Goal: Complete application form

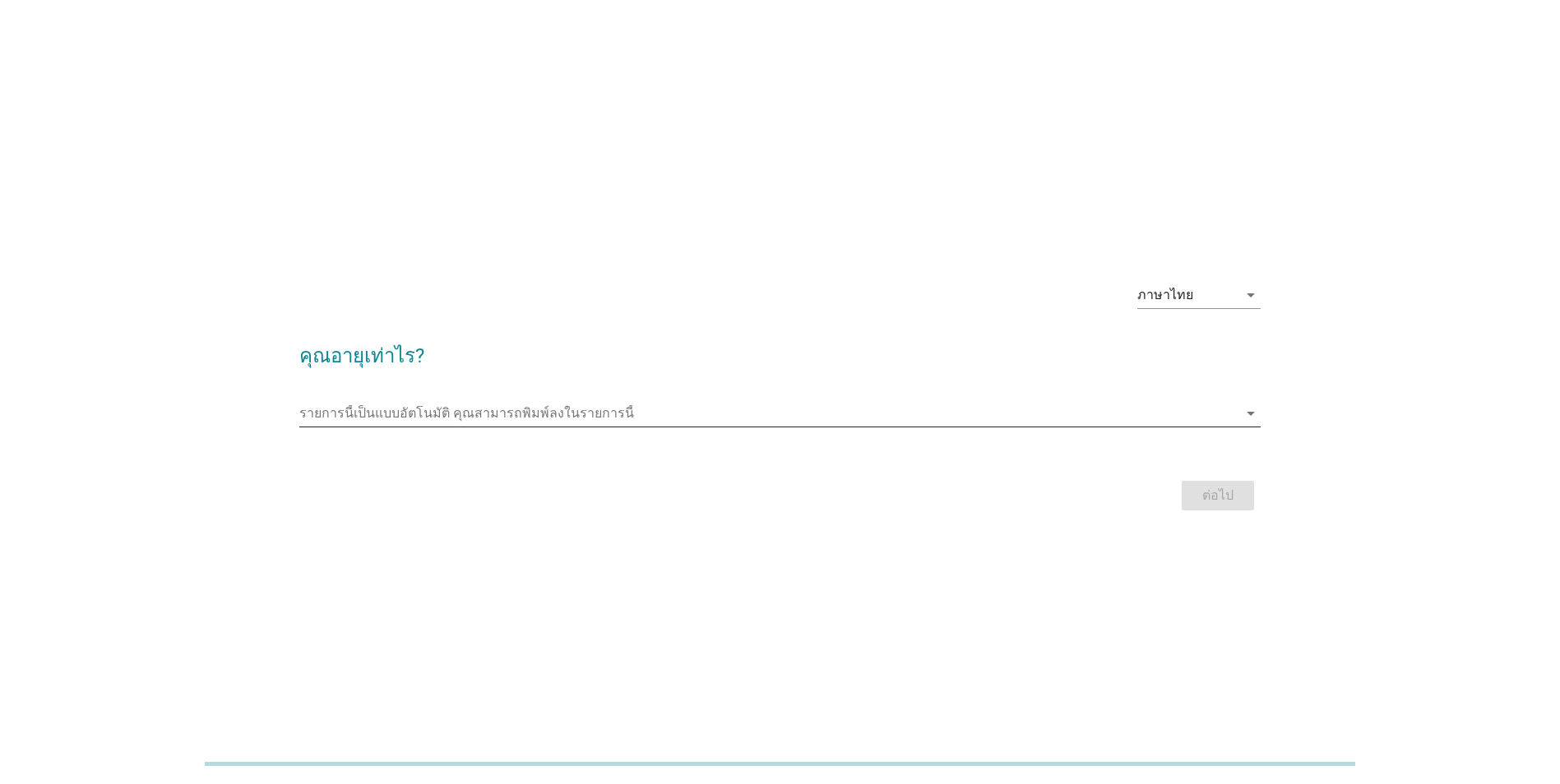
click at [512, 427] on div "รายการนี้เป็นแบบอัตโนมัติ [PERSON_NAME]พิมพ์ลงในรายการนี้ arrow_drop_down" at bounding box center [780, 414] width 961 height 26
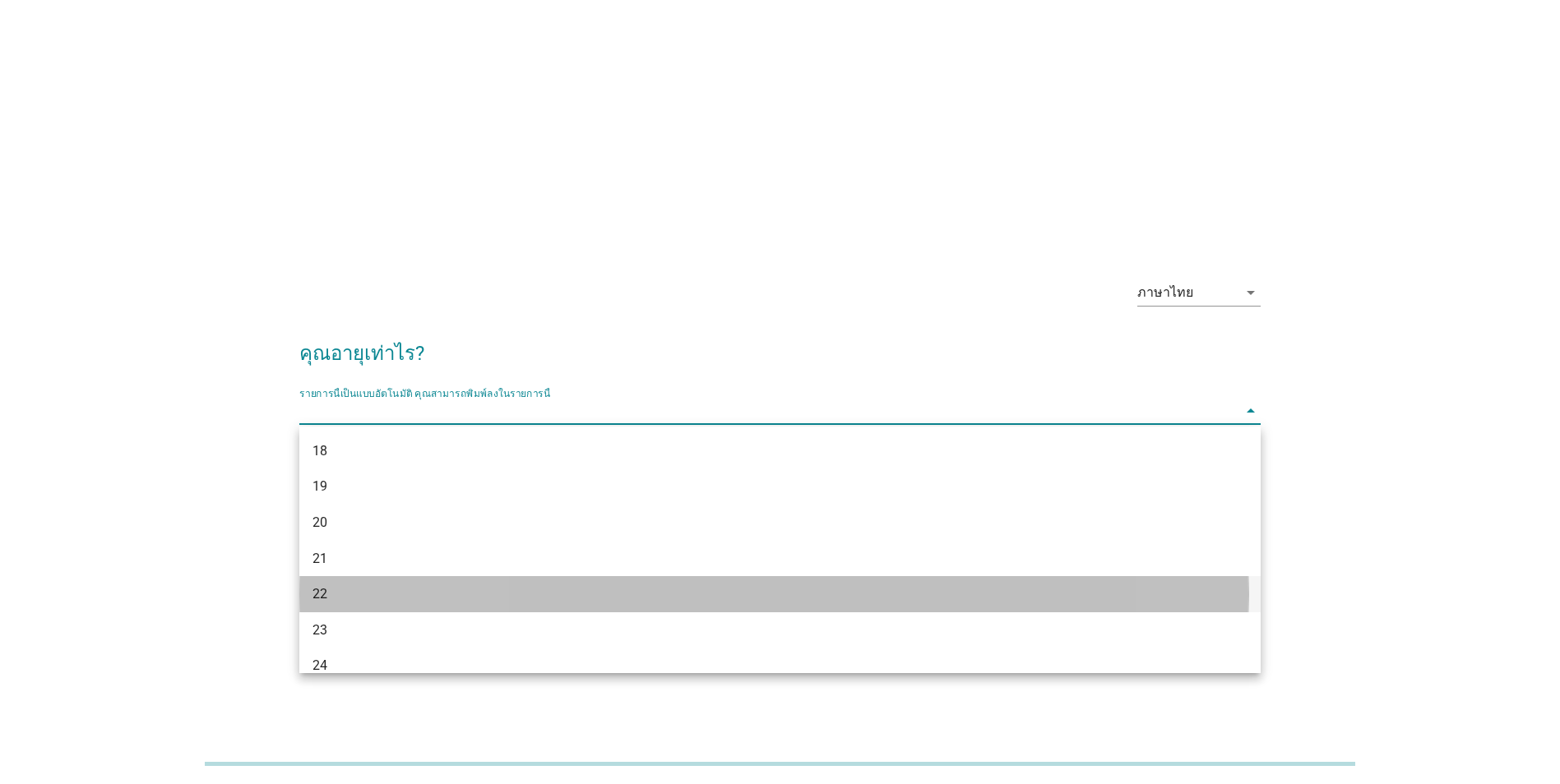
click at [450, 602] on div "22" at bounding box center [741, 595] width 857 height 20
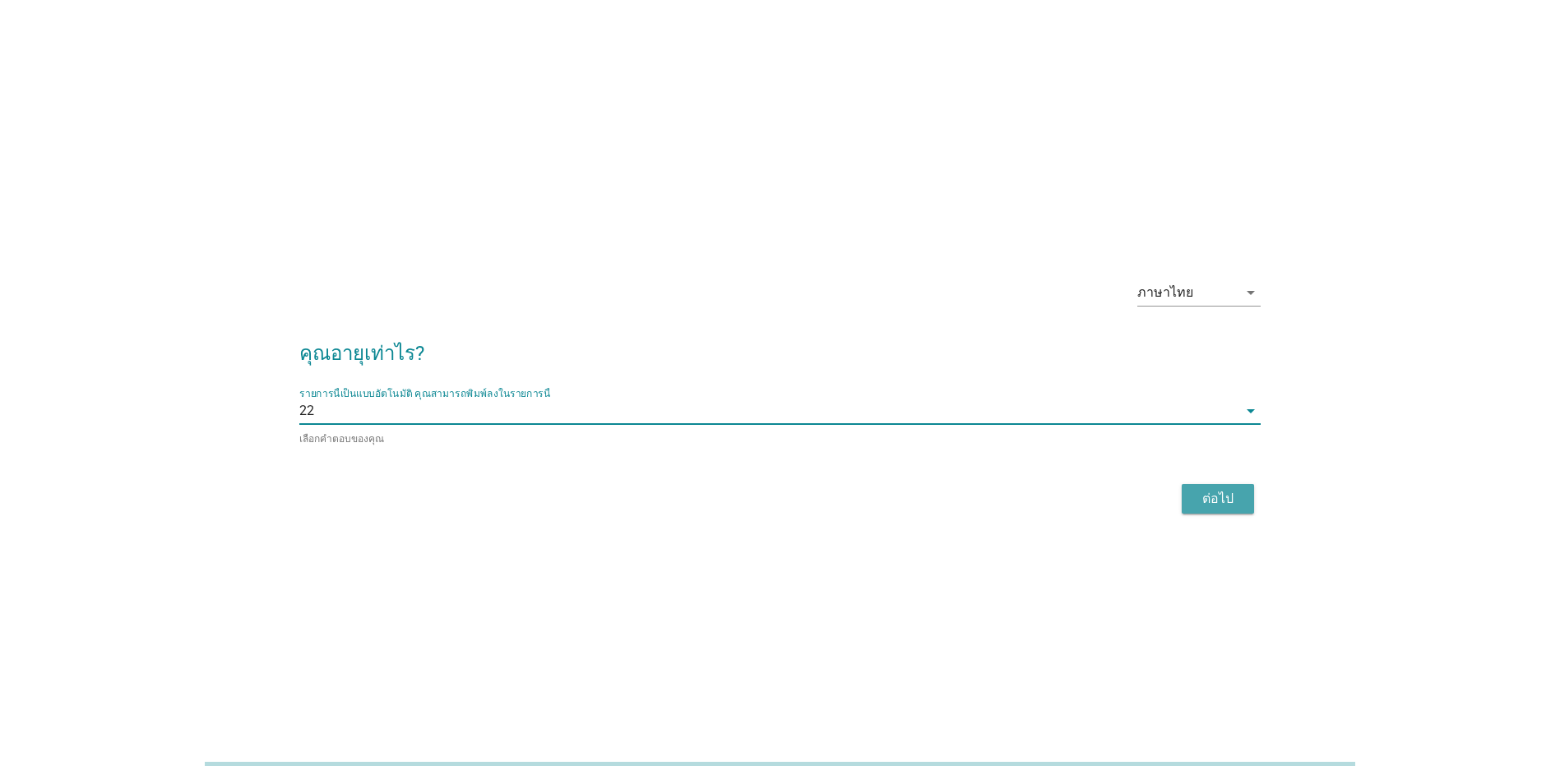
click at [1231, 511] on button "ต่อไป" at bounding box center [1218, 499] width 72 height 30
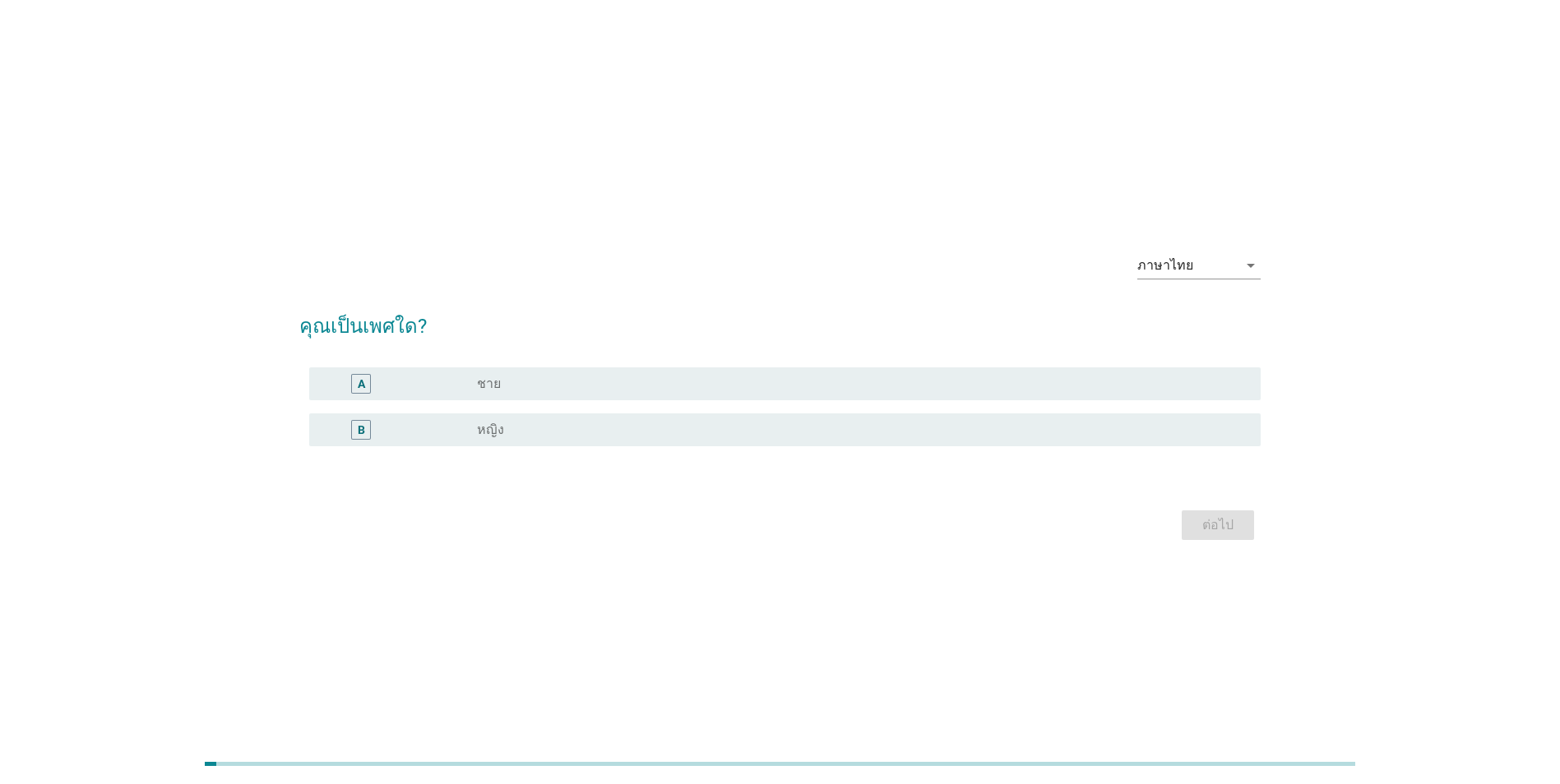
click at [522, 397] on div "A radio_button_unchecked ชาย" at bounding box center [785, 384] width 951 height 33
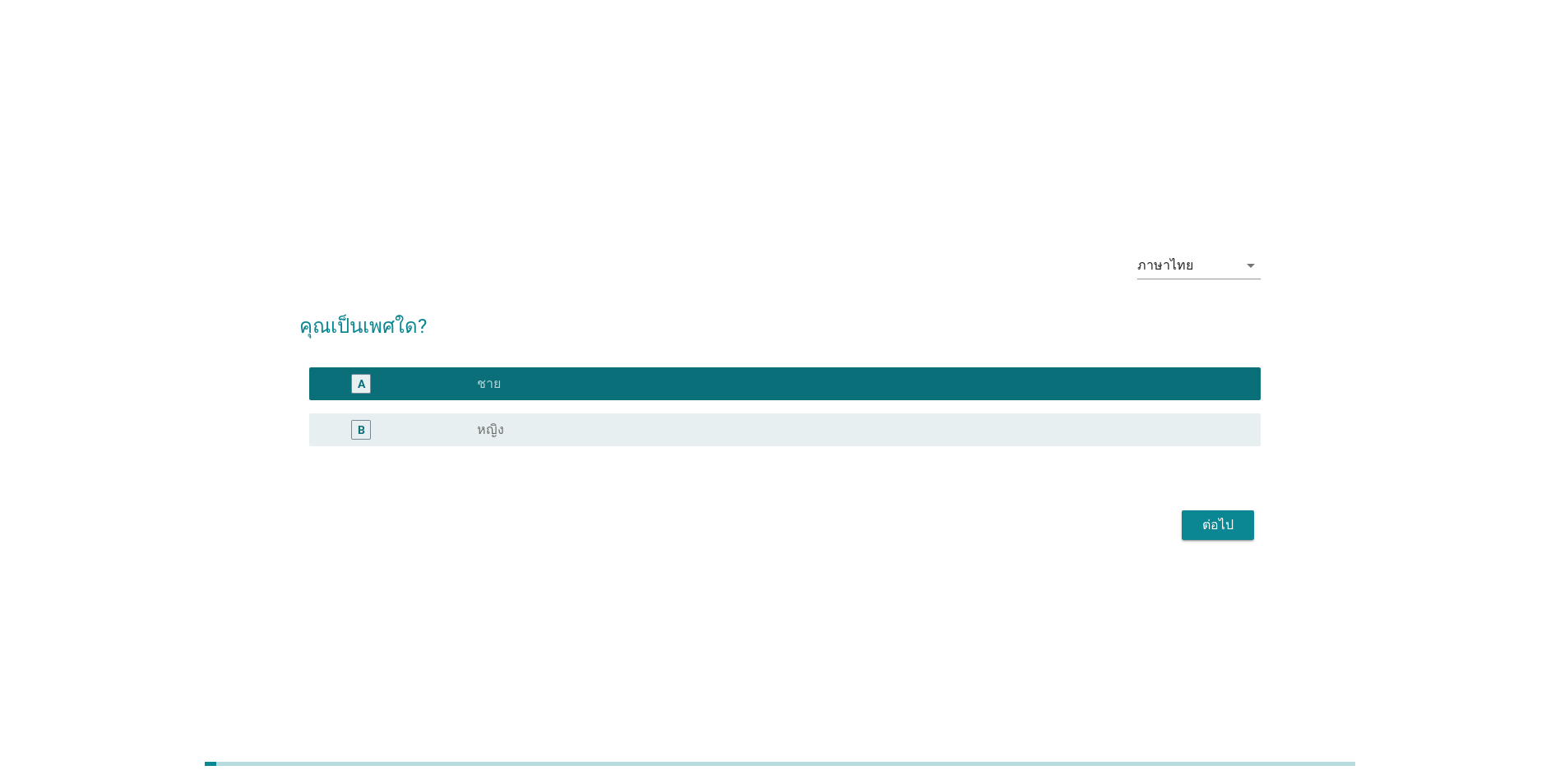
click at [1200, 531] on div "ต่อไป" at bounding box center [1218, 526] width 46 height 20
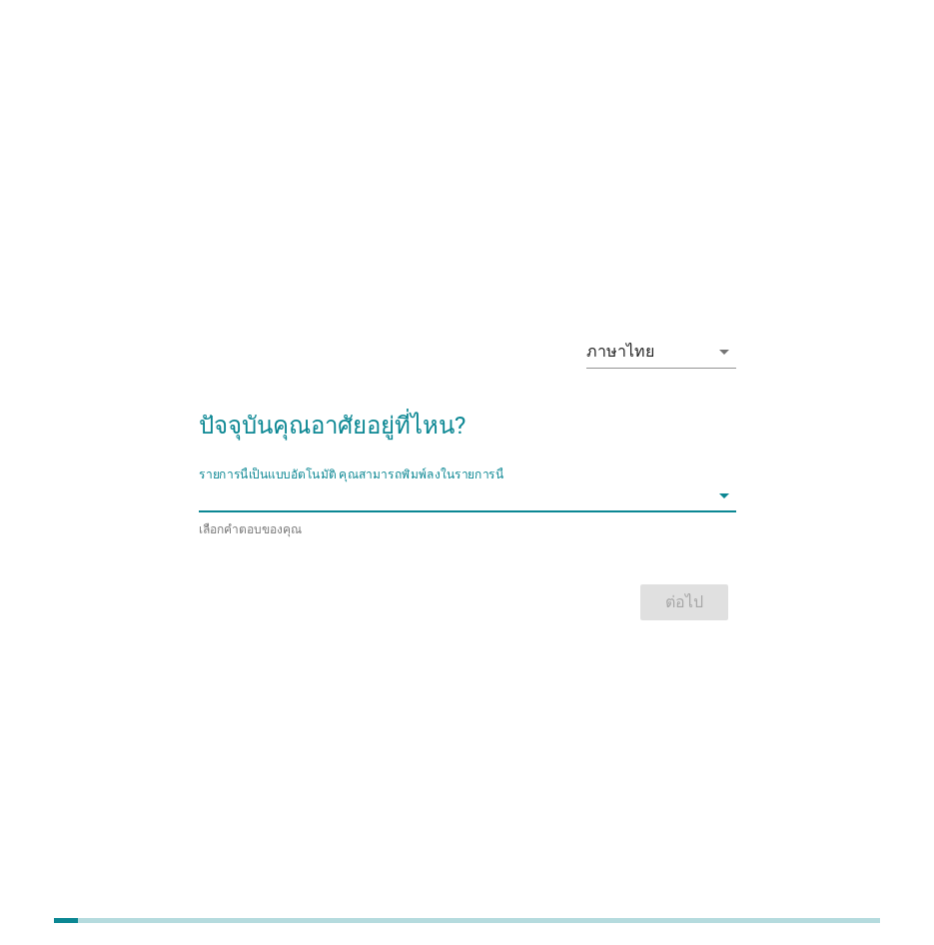
click at [324, 495] on input "รายการนี้เป็นแบบอัตโนมัติ คุณสามารถพิมพ์ลงในรายการนี้" at bounding box center [454, 496] width 510 height 32
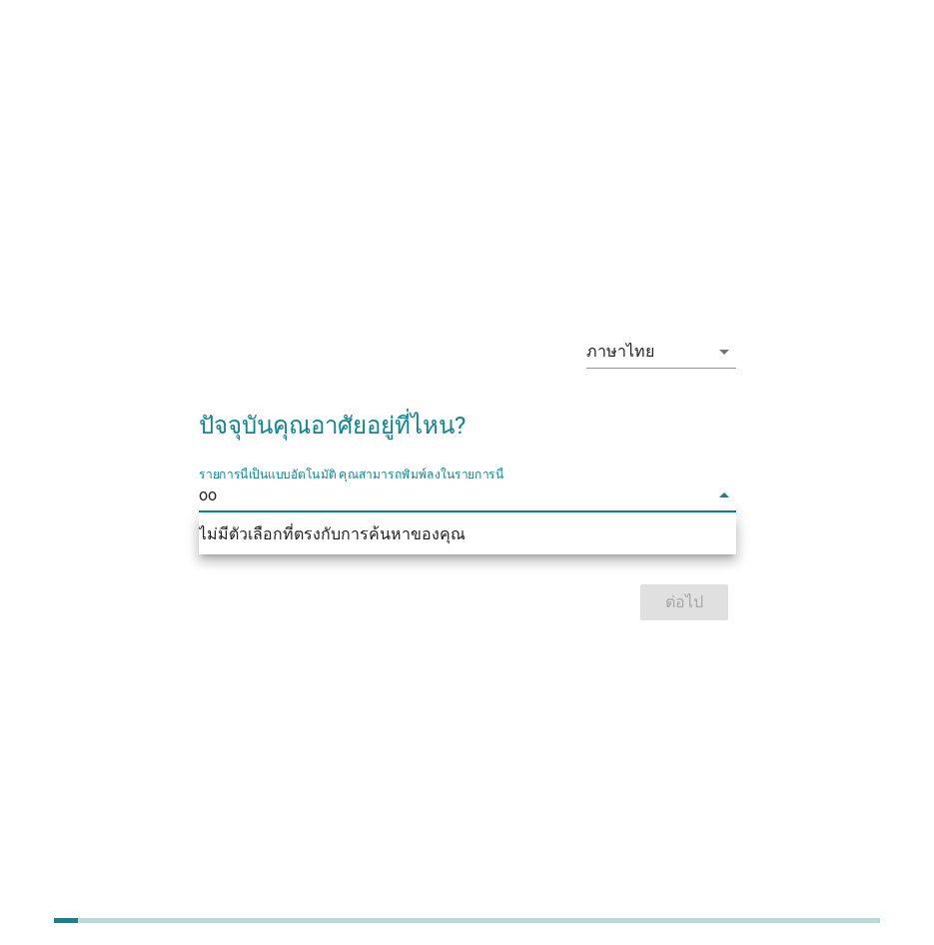
type input "o"
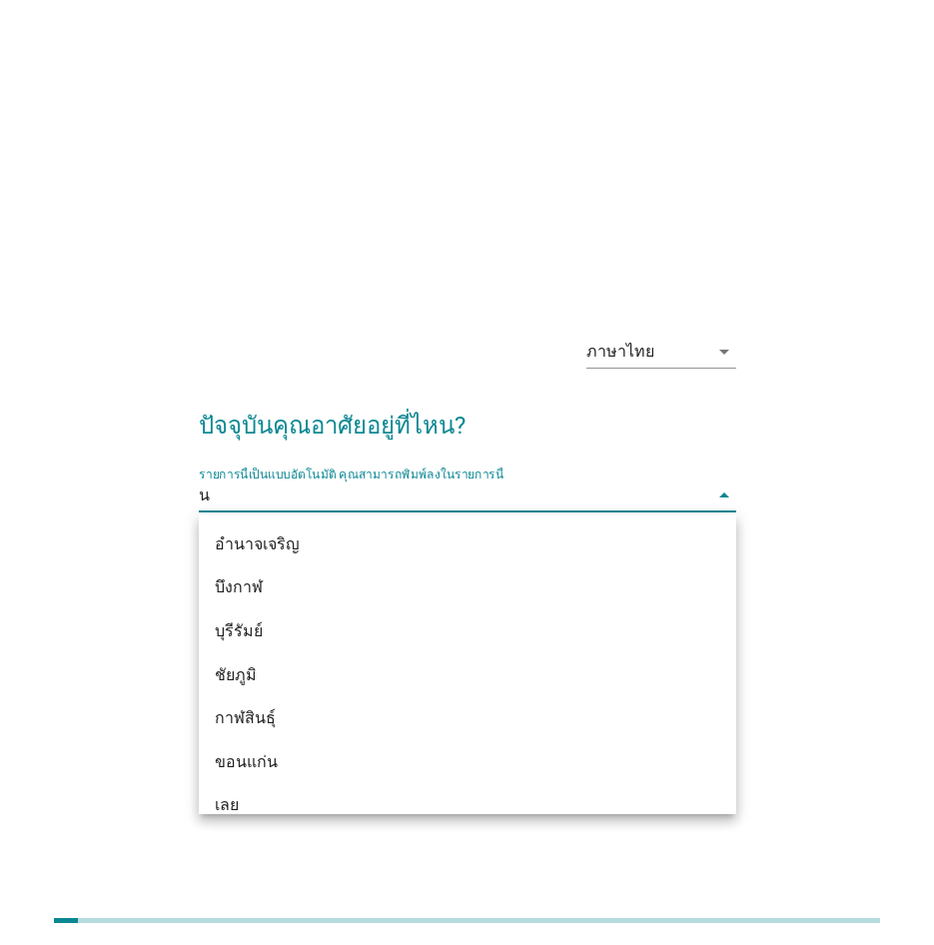
type input "นน"
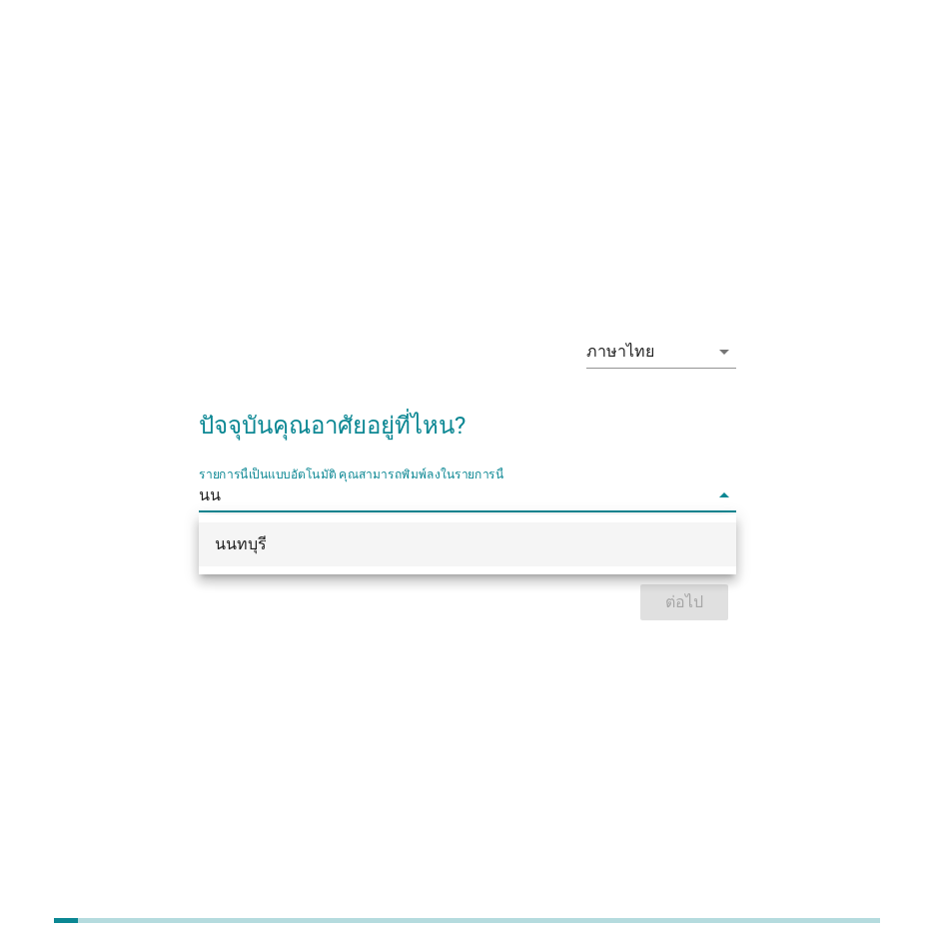
drag, startPoint x: 429, startPoint y: 534, endPoint x: 441, endPoint y: 536, distance: 12.2
click at [429, 535] on div "นนทบุรี" at bounding box center [447, 545] width 464 height 24
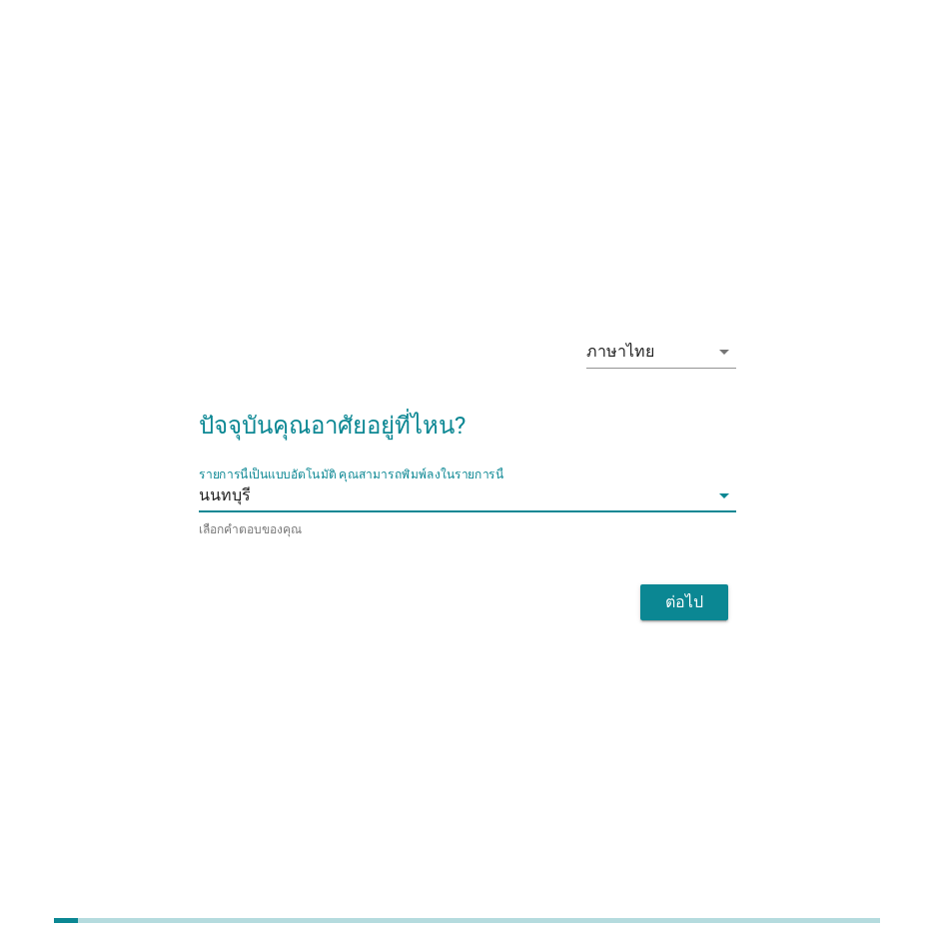
click at [704, 594] on div "ต่อไป" at bounding box center [685, 603] width 56 height 24
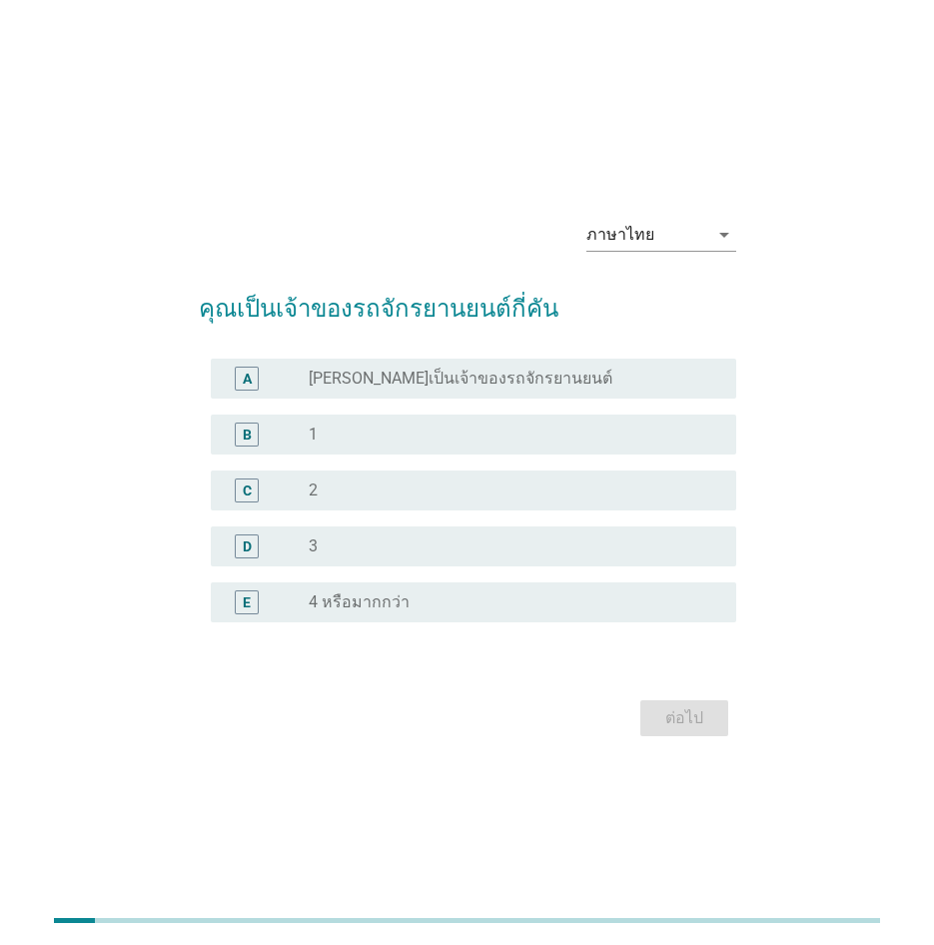
click at [414, 498] on div "radio_button_unchecked 2" at bounding box center [507, 491] width 396 height 20
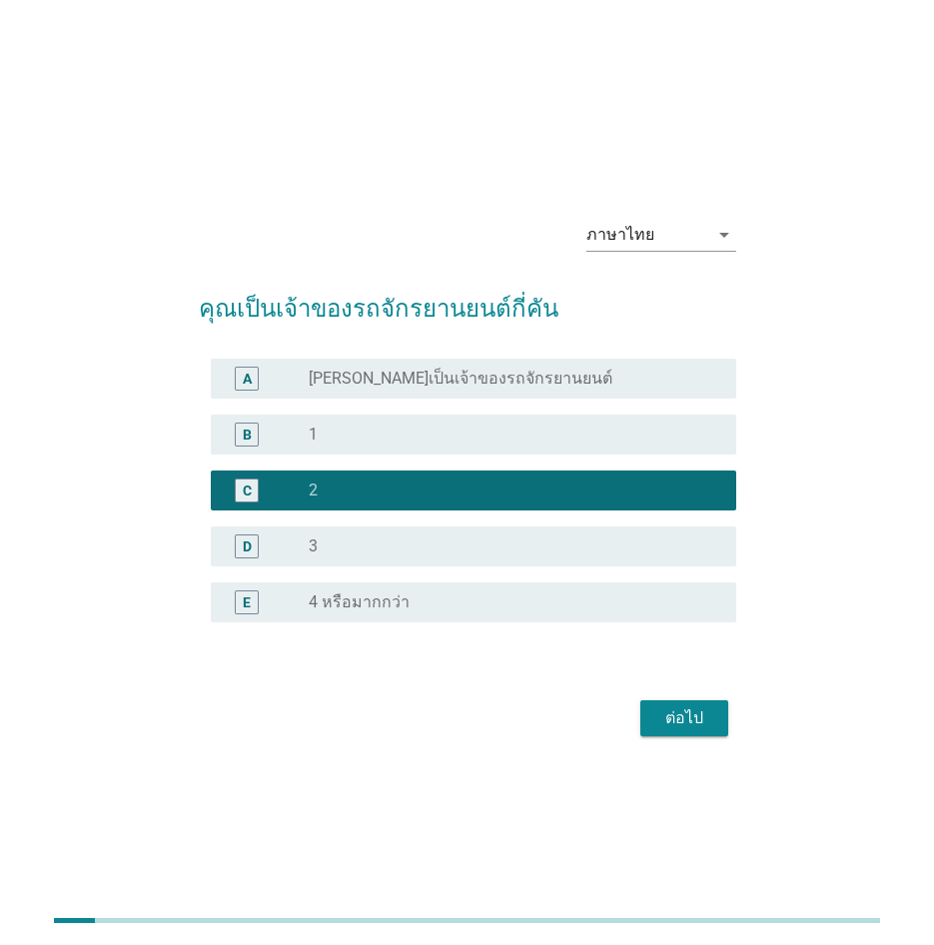
click at [697, 722] on div "ต่อไป" at bounding box center [685, 719] width 56 height 24
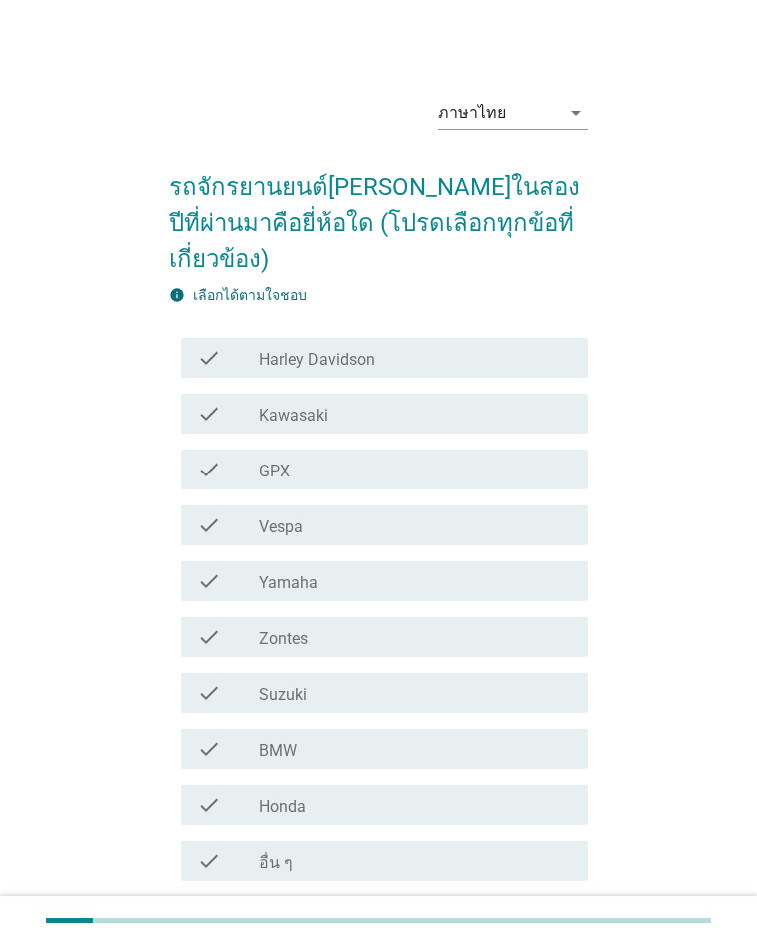
click at [738, 150] on div "ภาษาไทย arrow_drop_down รถจักรยานยนต์[PERSON_NAME]ในสองปีที่ผ่านมาคือยี่ห้อใด (…" at bounding box center [378, 528] width 757 height 1057
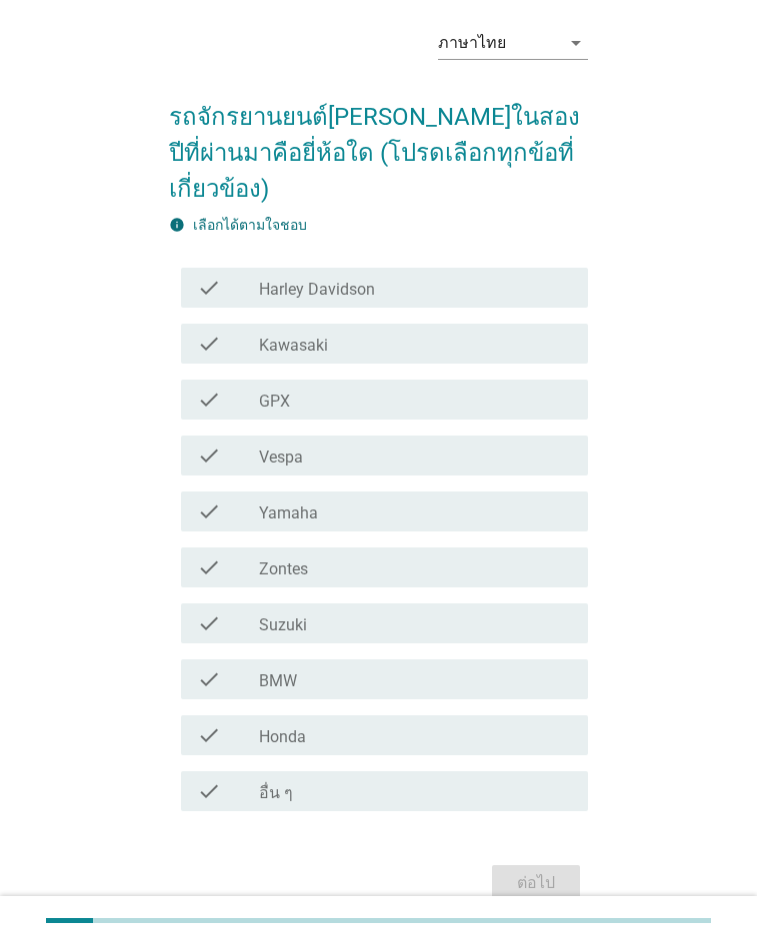
scroll to position [81, 0]
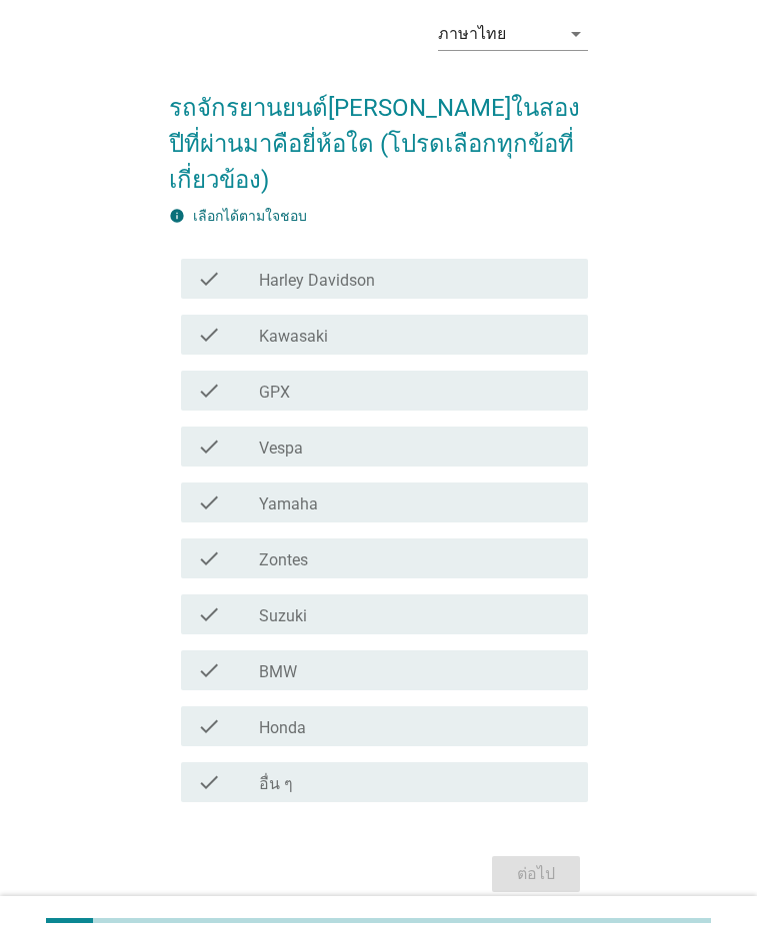
drag, startPoint x: 680, startPoint y: 440, endPoint x: 526, endPoint y: 562, distance: 196.3
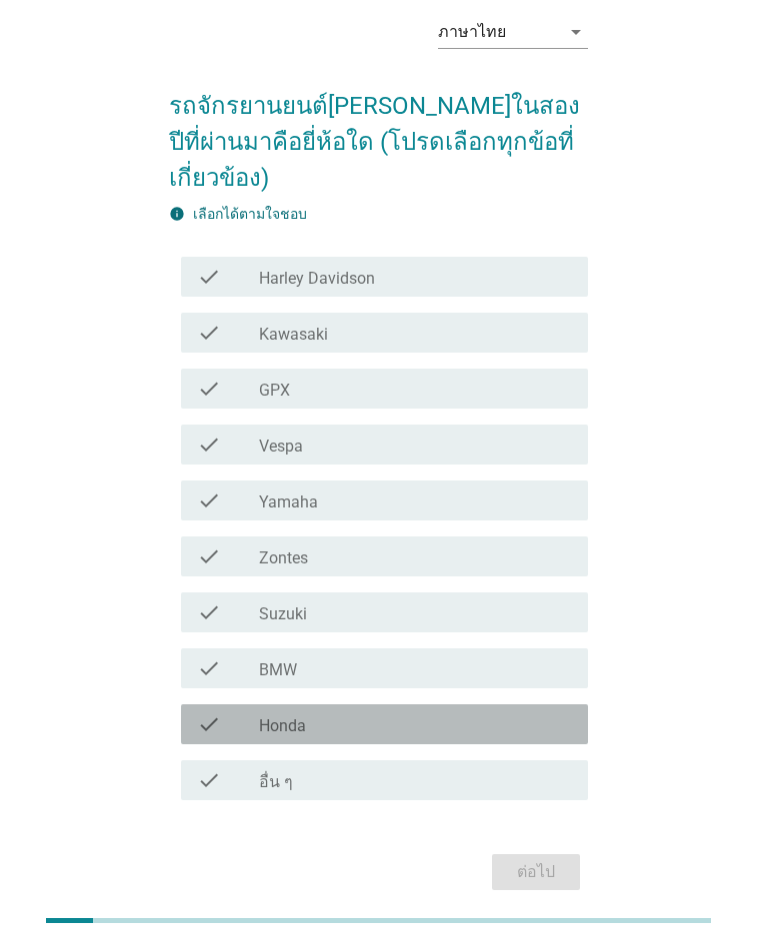
click at [350, 713] on div "check_box_outline_blank Honda" at bounding box center [415, 725] width 313 height 24
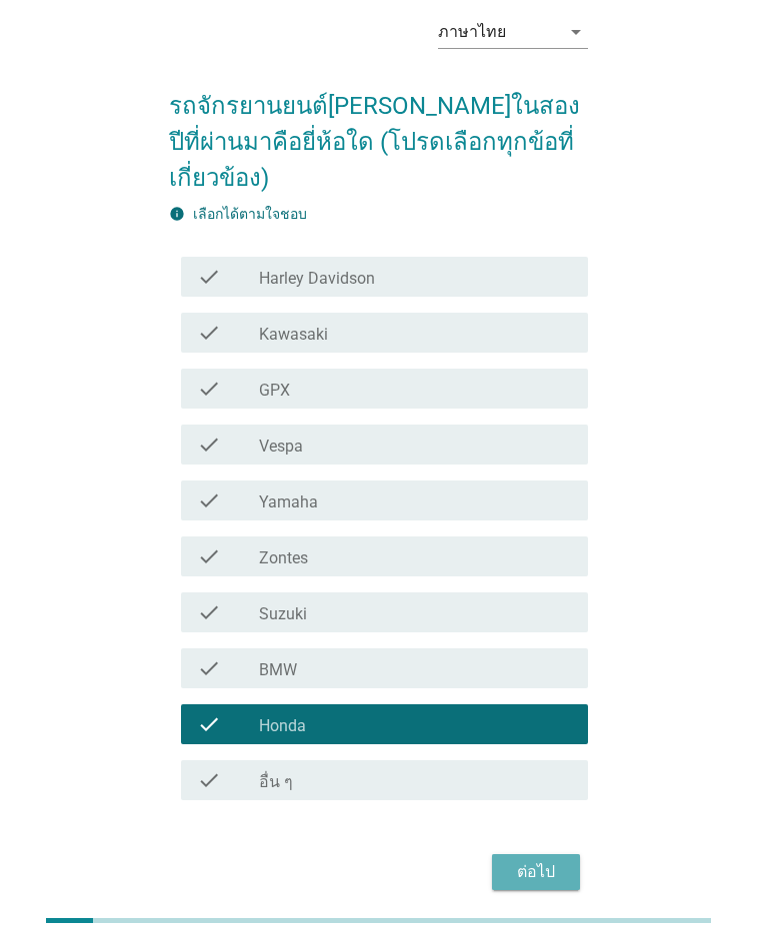
click at [523, 860] on div "ต่อไป" at bounding box center [536, 872] width 56 height 24
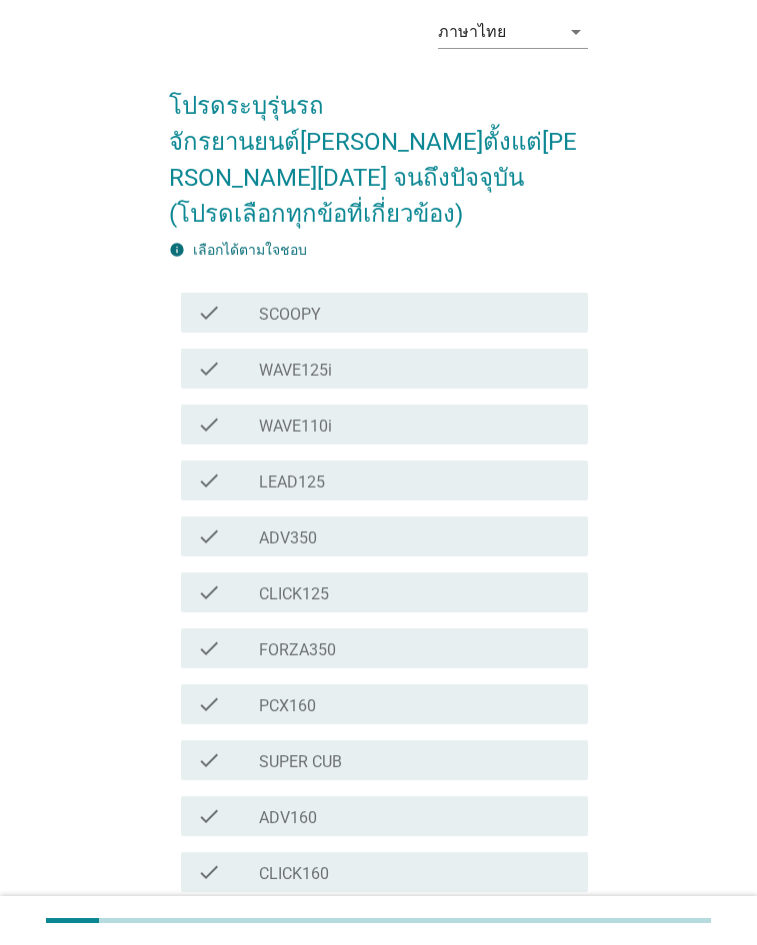
scroll to position [0, 0]
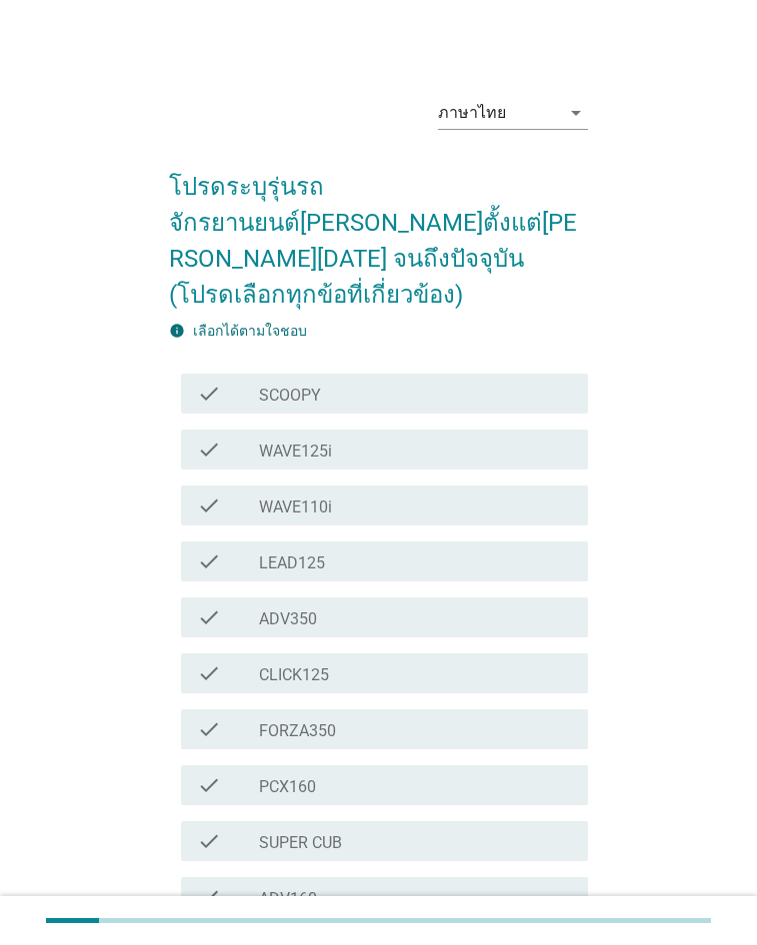
click at [297, 486] on div "check check_box_outline_blank WAVE110i" at bounding box center [384, 506] width 407 height 40
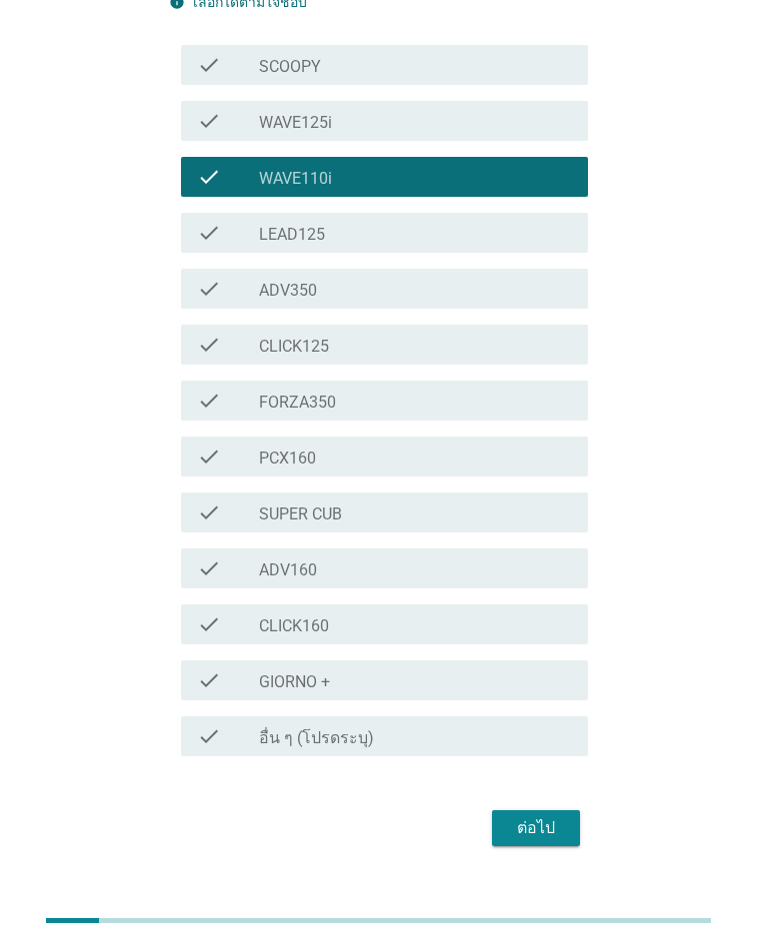
drag, startPoint x: 750, startPoint y: 577, endPoint x: 634, endPoint y: 460, distance: 164.7
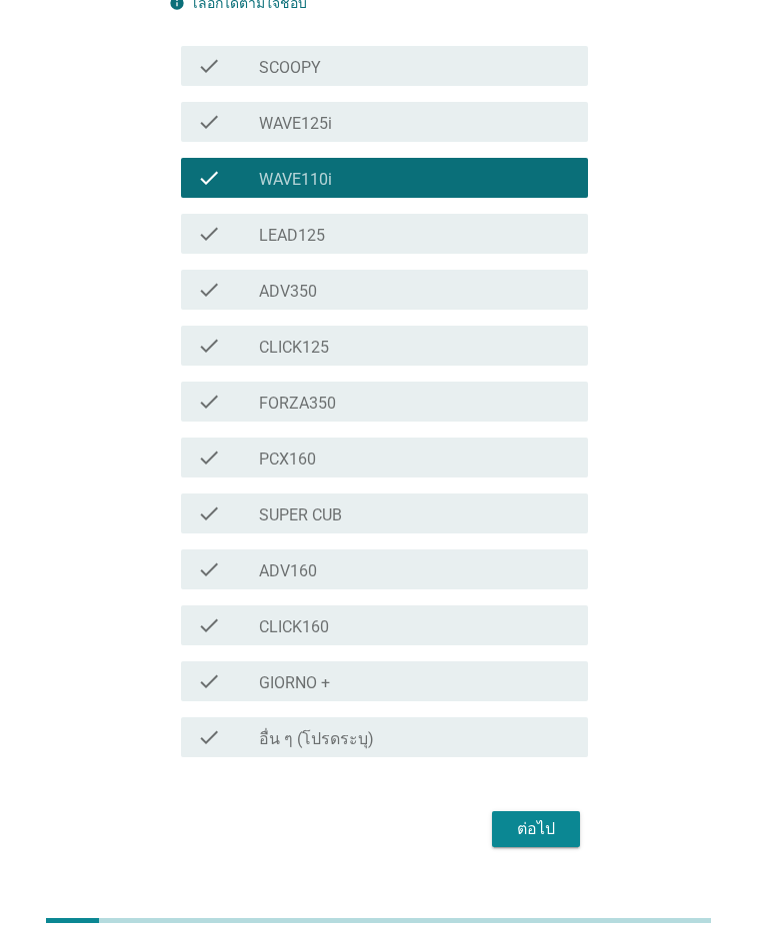
click at [331, 114] on label "WAVE125i" at bounding box center [295, 124] width 73 height 20
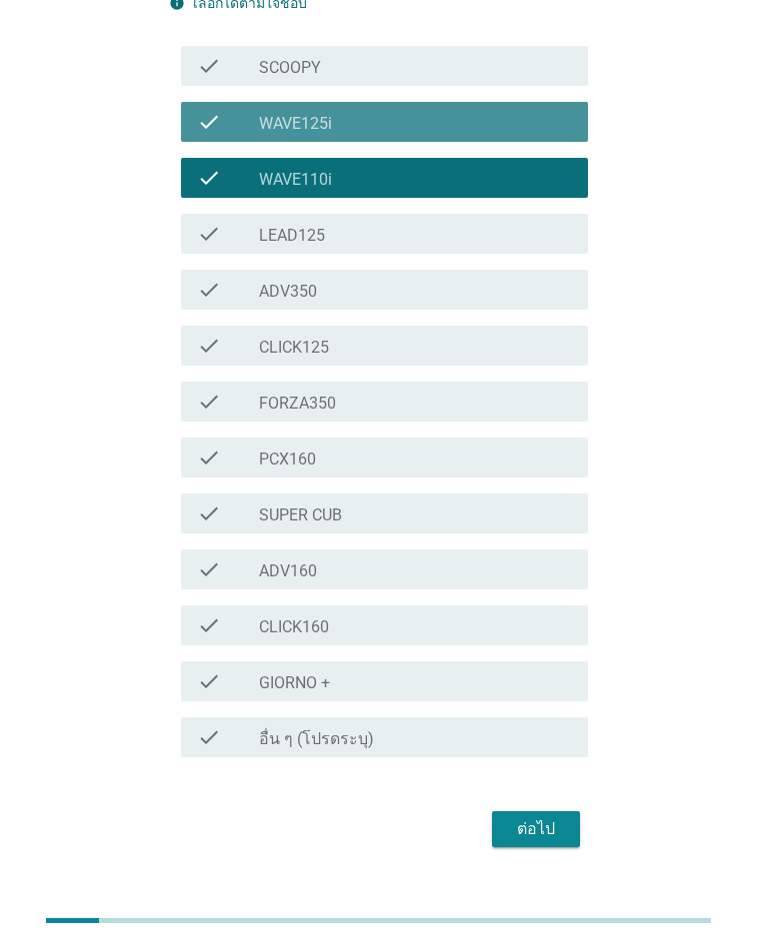
click at [342, 166] on div "check_box_outline_blank WAVE110i" at bounding box center [415, 178] width 313 height 24
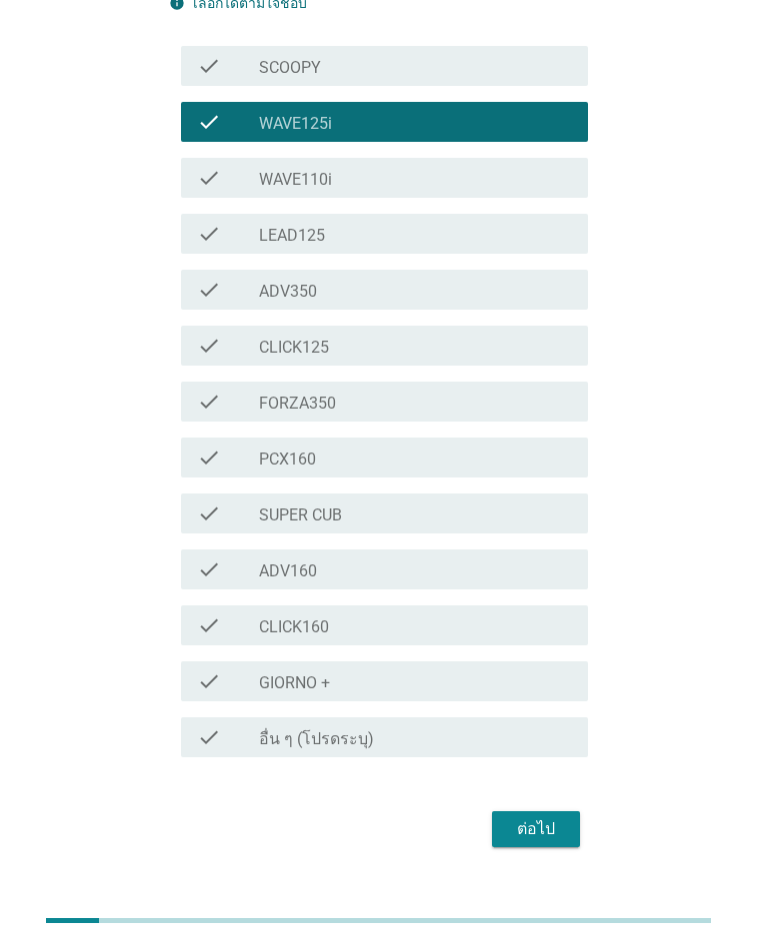
scroll to position [0, 0]
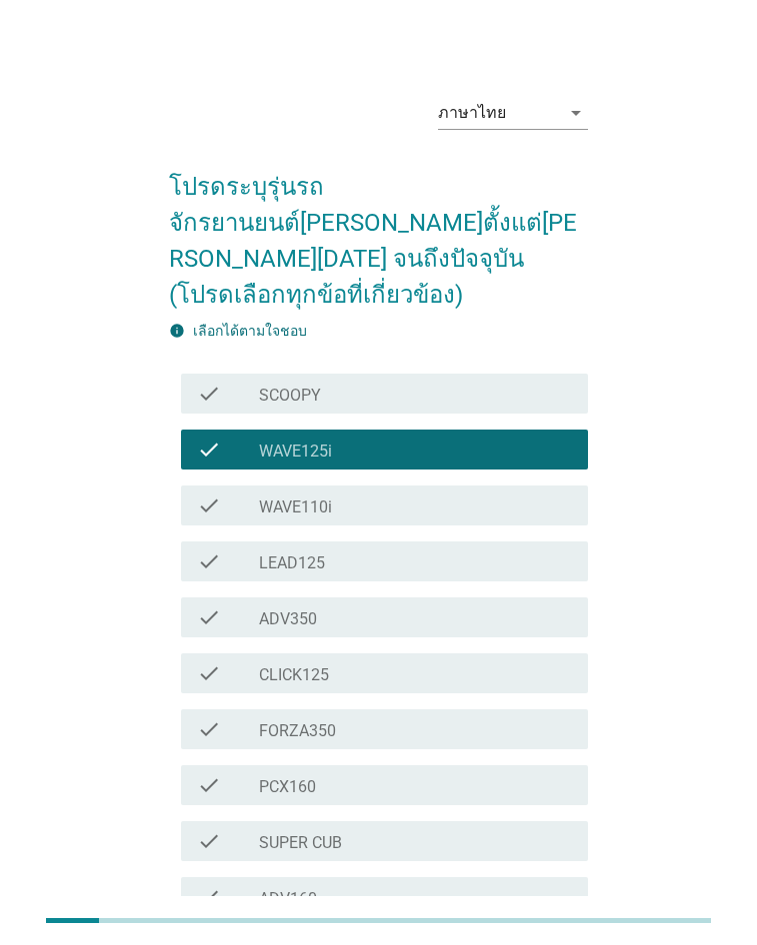
drag, startPoint x: 668, startPoint y: 507, endPoint x: 599, endPoint y: 277, distance: 240.0
click at [380, 438] on div "check_box WAVE125i" at bounding box center [415, 450] width 313 height 24
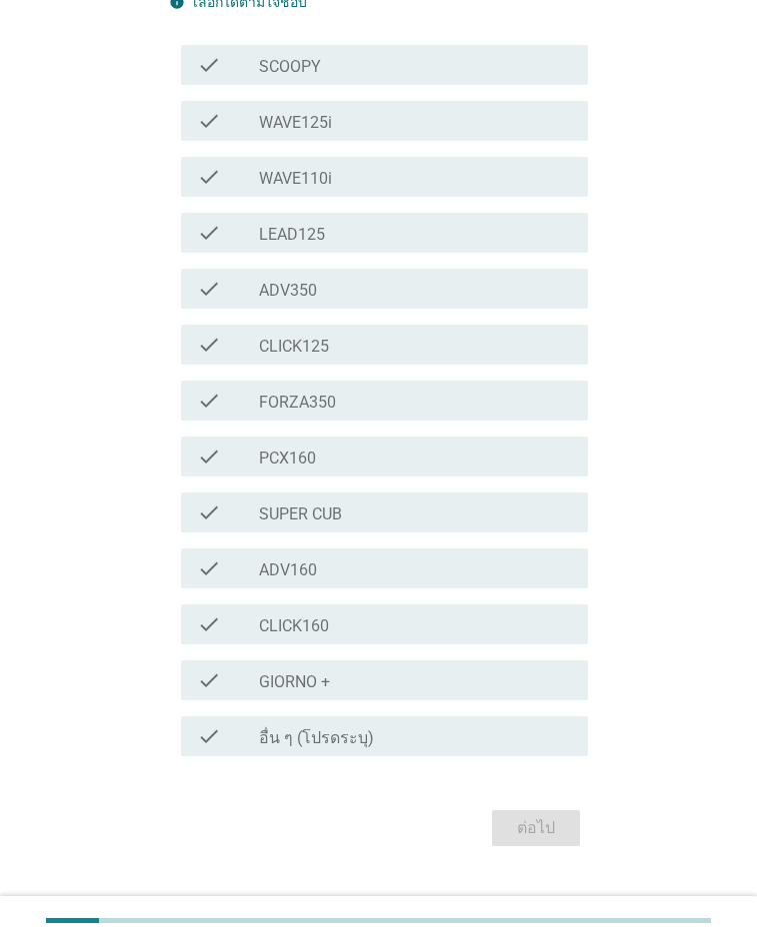
drag, startPoint x: 631, startPoint y: 796, endPoint x: 632, endPoint y: 823, distance: 27.0
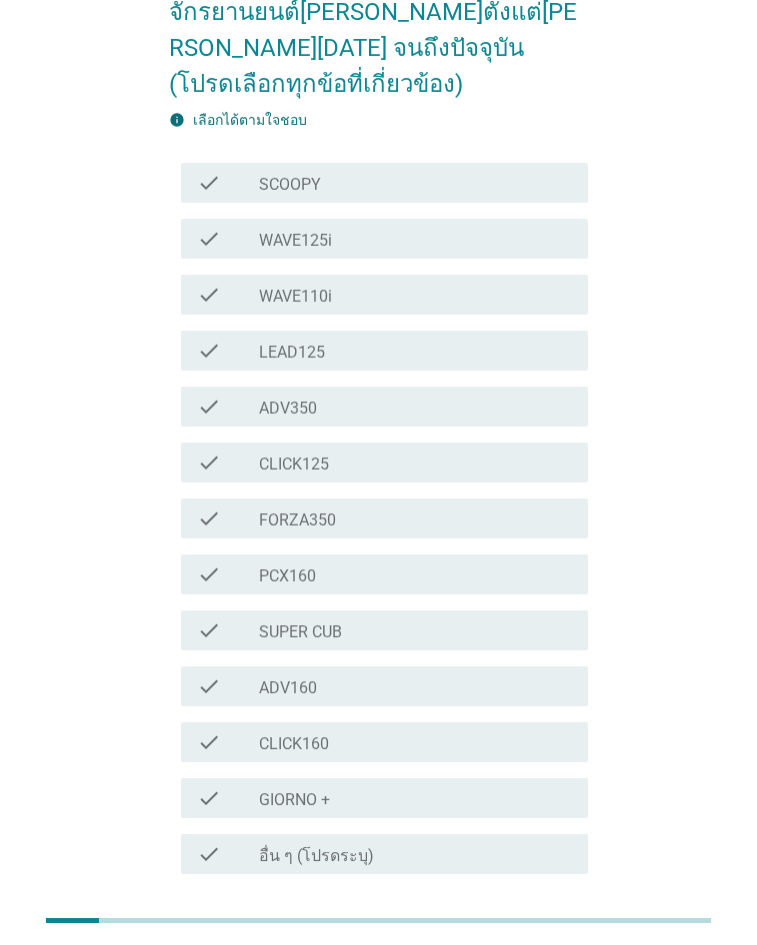
drag, startPoint x: 616, startPoint y: 698, endPoint x: 491, endPoint y: 347, distance: 372.4
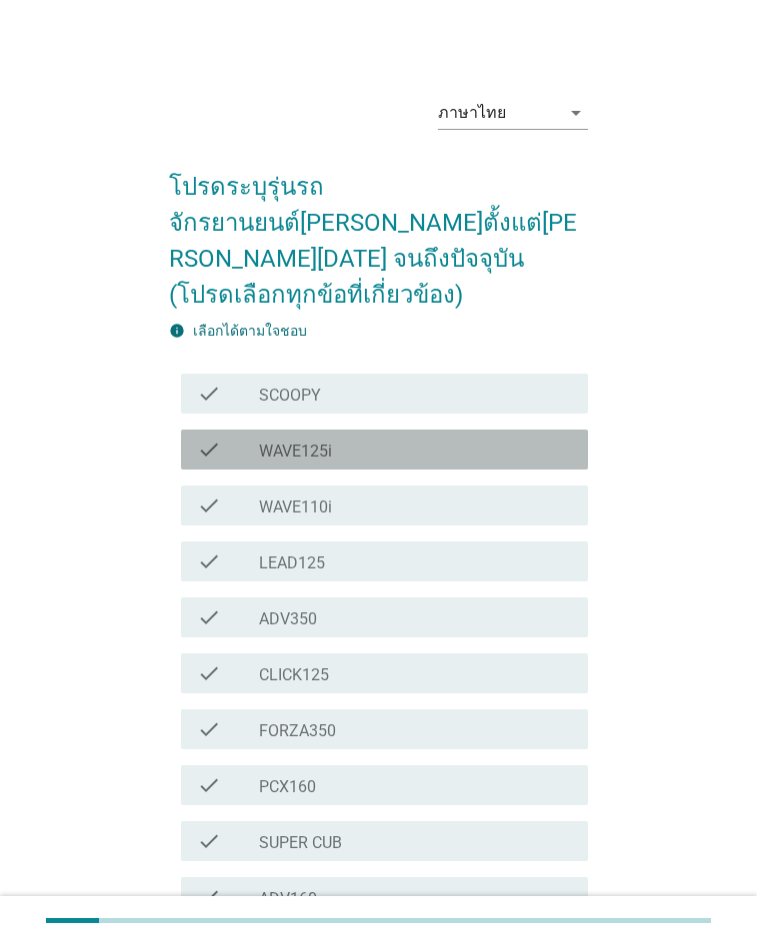
click at [322, 442] on label "WAVE125i" at bounding box center [295, 452] width 73 height 20
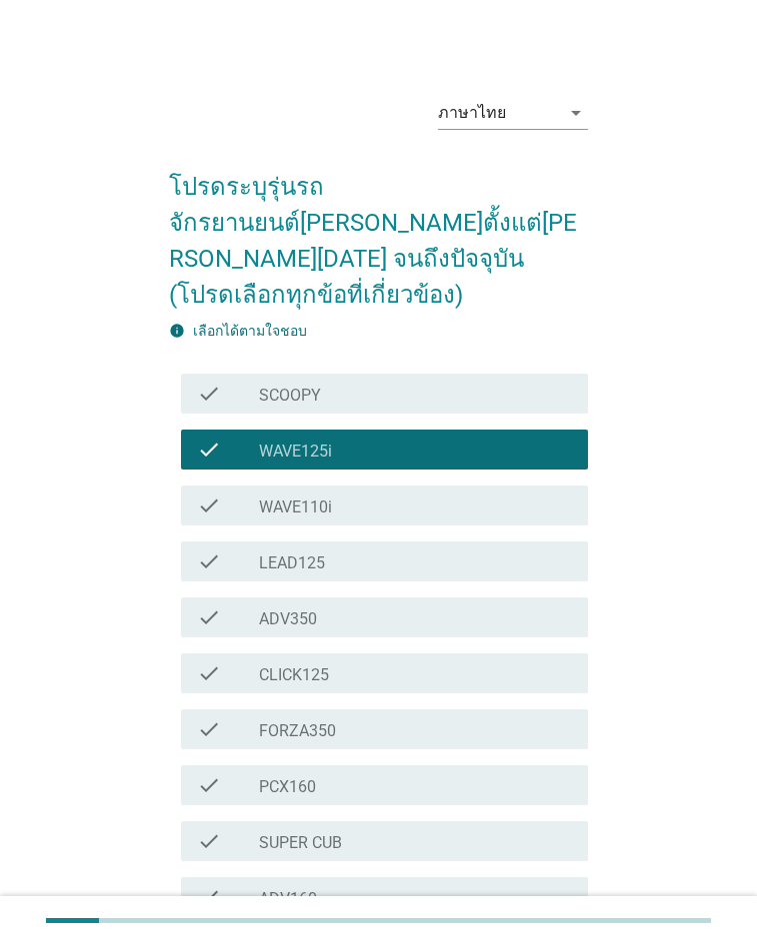
scroll to position [329, 0]
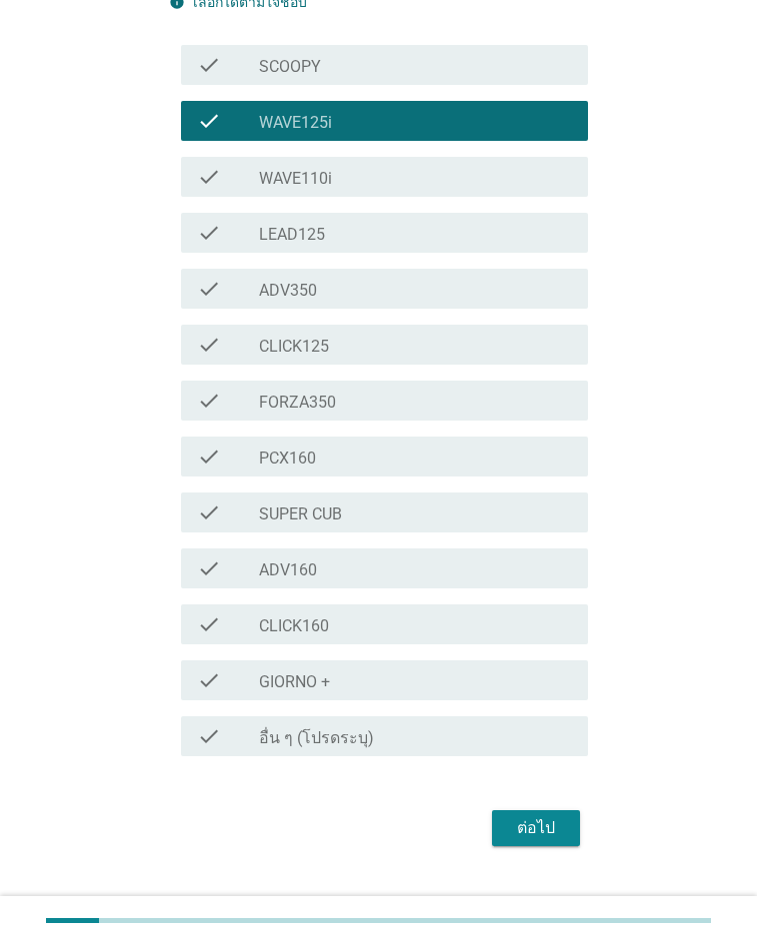
drag, startPoint x: 694, startPoint y: 525, endPoint x: 661, endPoint y: 744, distance: 221.3
click at [584, 804] on div "ต่อไป" at bounding box center [378, 828] width 419 height 48
click at [535, 816] on div "ต่อไป" at bounding box center [536, 828] width 56 height 24
